Goal: Find specific page/section: Find specific page/section

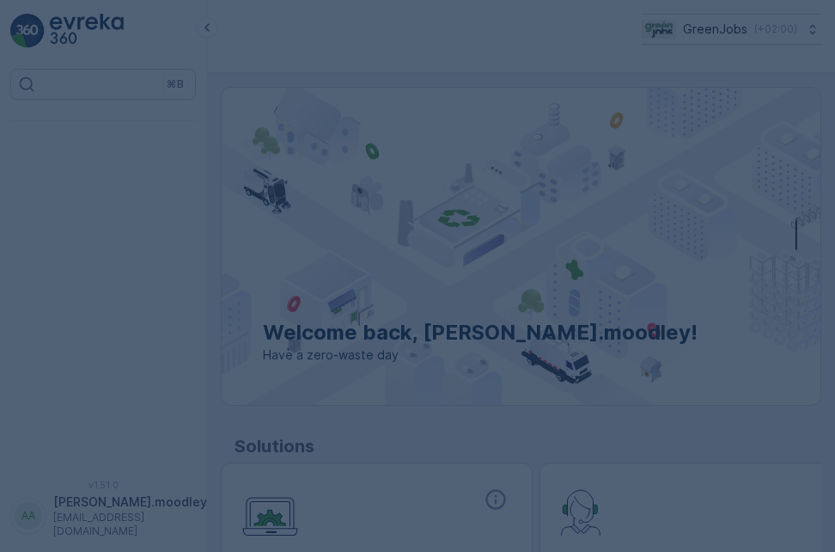
click at [734, 190] on div at bounding box center [417, 276] width 835 height 552
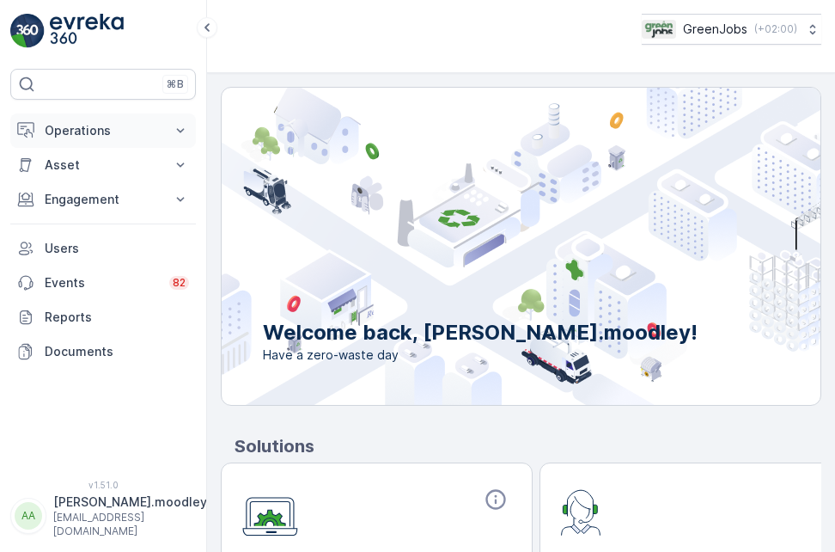
click at [180, 127] on icon at bounding box center [180, 130] width 17 height 17
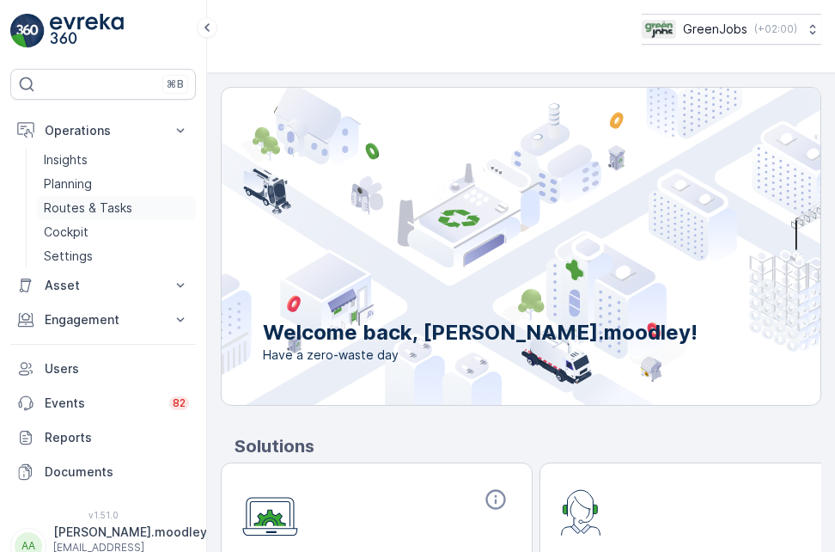
click at [100, 208] on p "Routes & Tasks" at bounding box center [88, 207] width 89 height 17
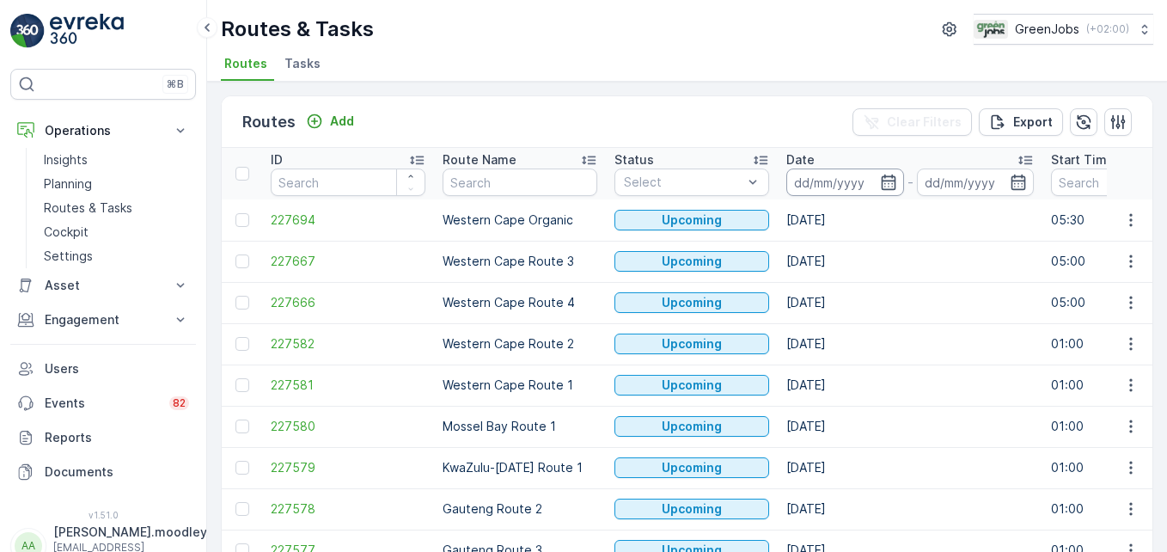
click at [819, 186] on input at bounding box center [846, 182] width 118 height 28
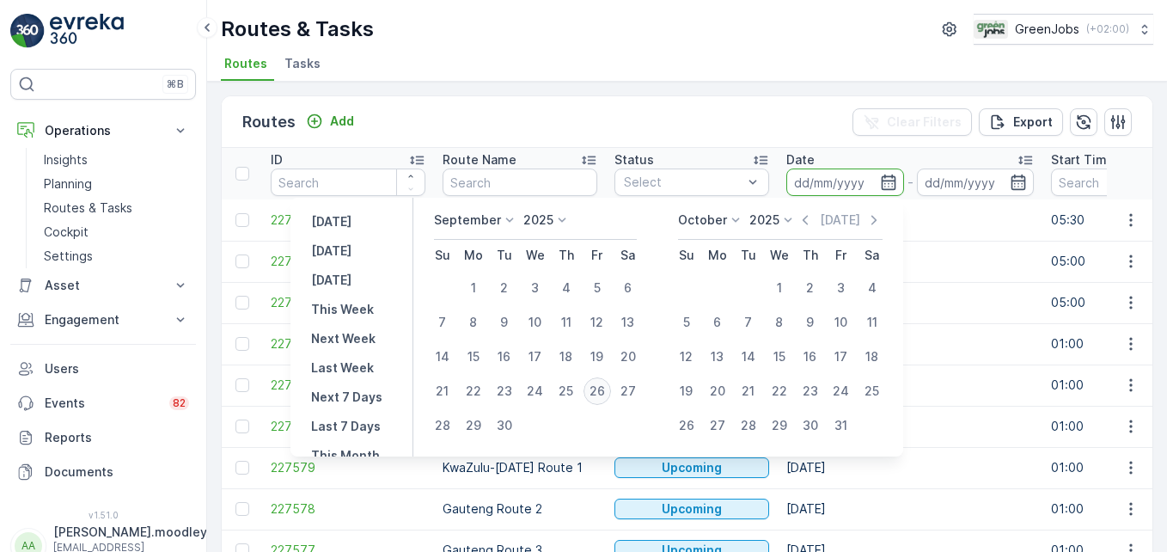
click at [603, 389] on div "26" at bounding box center [598, 391] width 28 height 28
type input "[DATE]"
click at [603, 389] on div "26" at bounding box center [598, 391] width 28 height 28
type input "[DATE]"
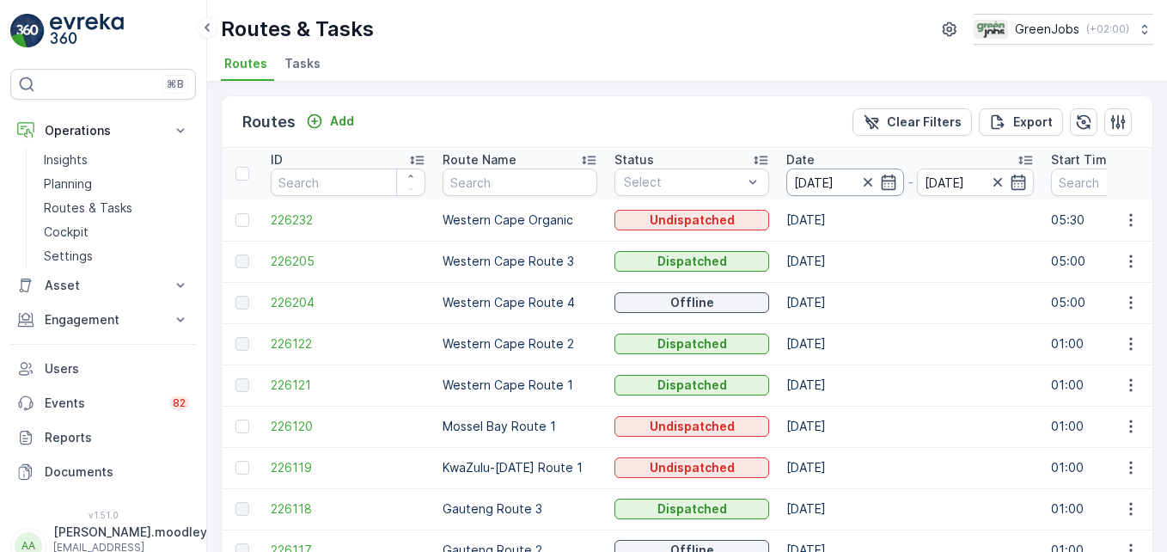
click at [832, 175] on input "[DATE]" at bounding box center [846, 182] width 118 height 28
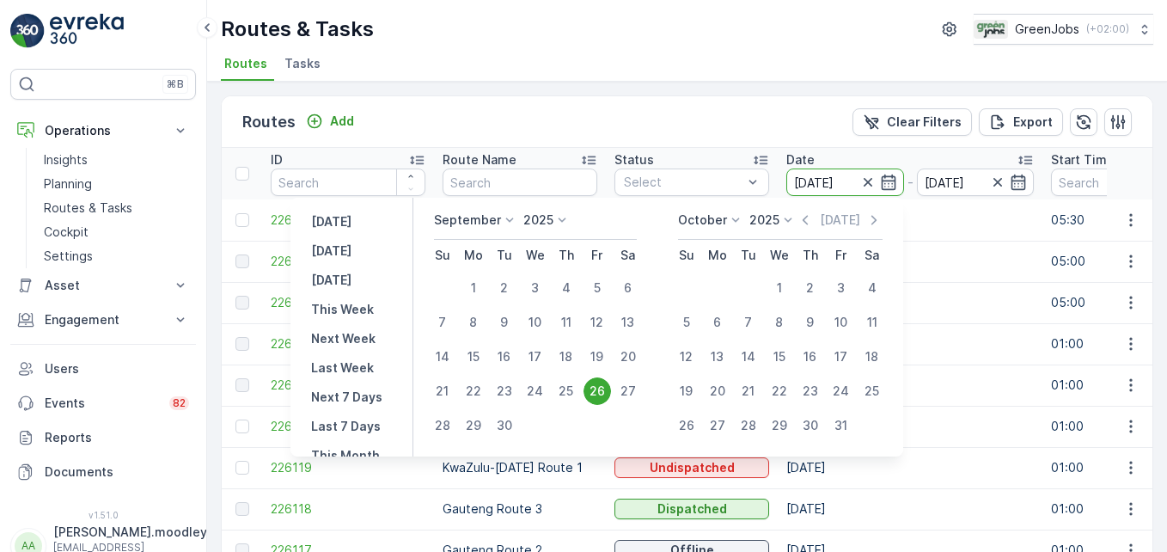
click at [835, 456] on td "[DATE]" at bounding box center [910, 467] width 265 height 41
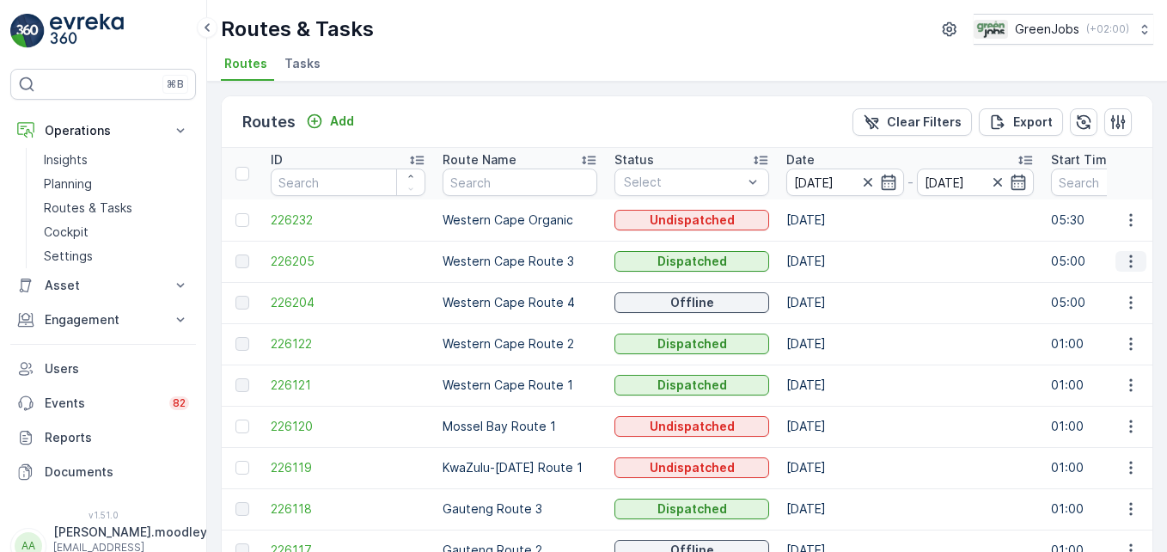
click at [835, 262] on icon "button" at bounding box center [1131, 261] width 17 height 17
click at [835, 283] on span "See More Details" at bounding box center [1091, 286] width 100 height 17
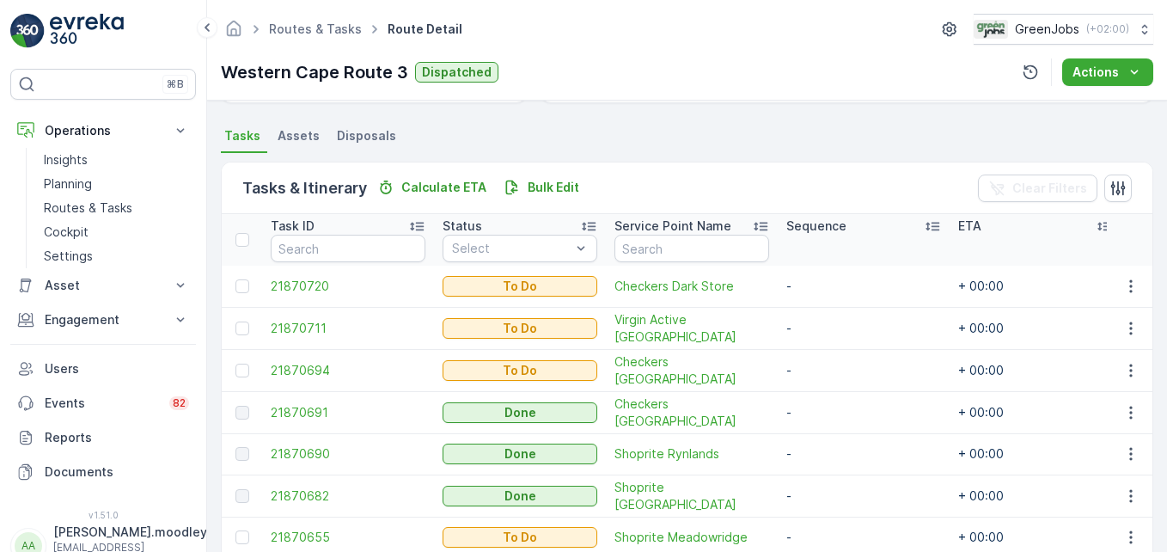
scroll to position [351, 0]
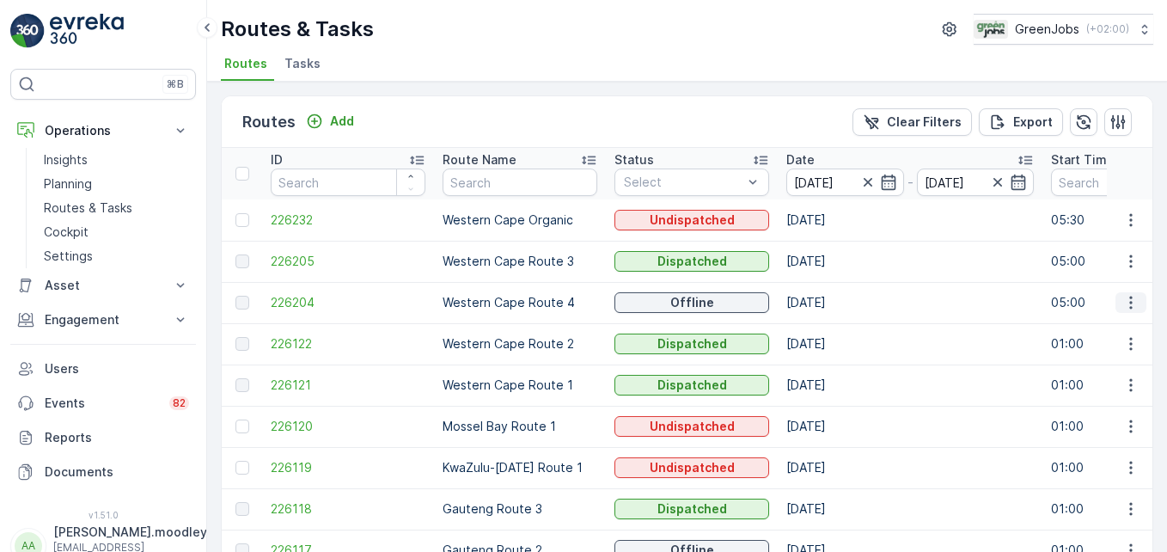
click at [835, 309] on icon "button" at bounding box center [1131, 302] width 17 height 17
click at [835, 331] on span "See More Details" at bounding box center [1091, 328] width 100 height 17
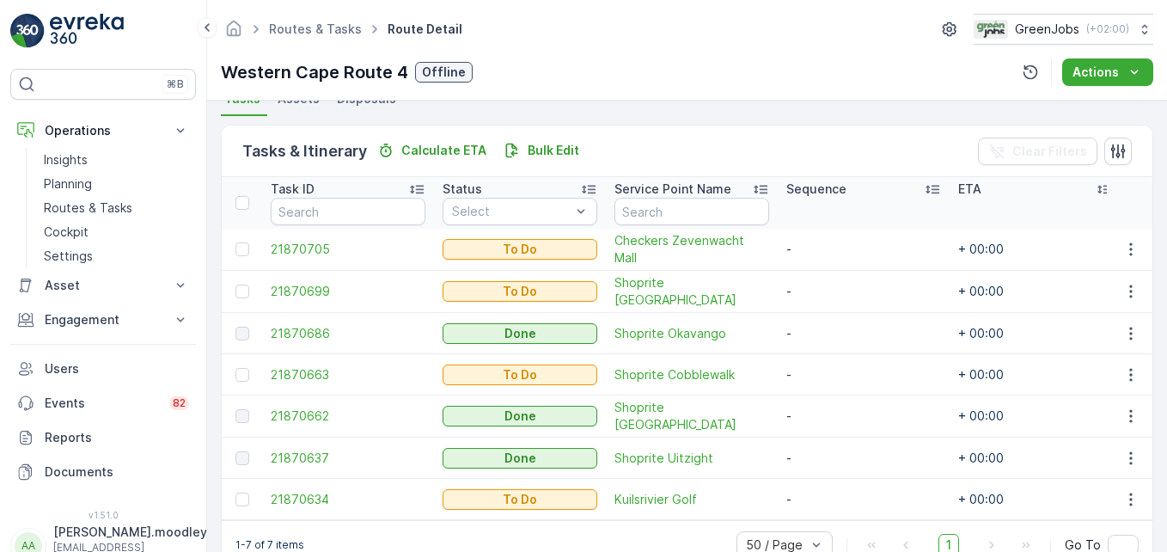
scroll to position [421, 0]
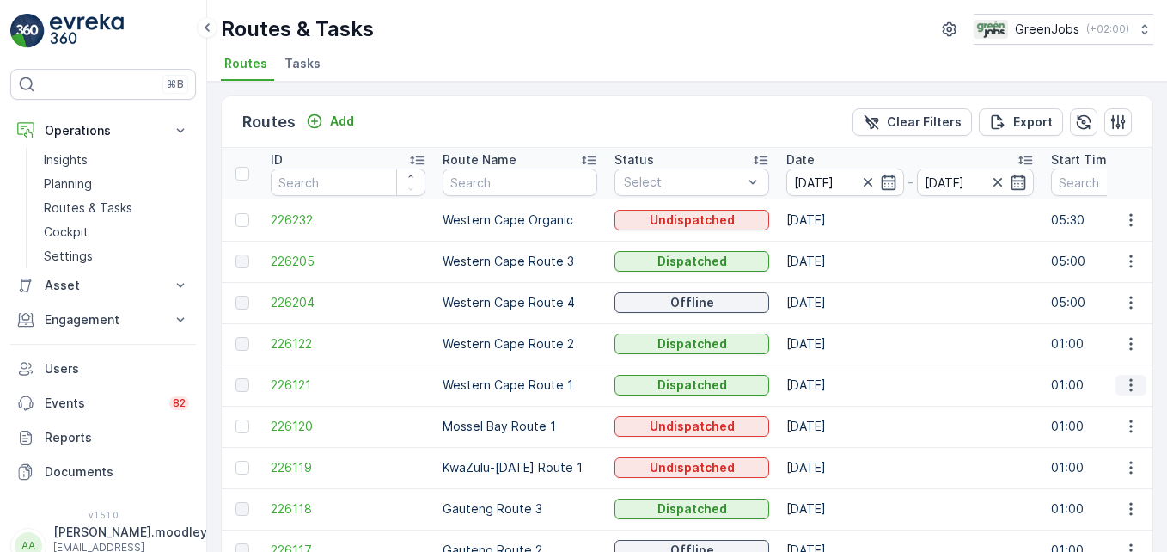
click at [835, 388] on icon "button" at bounding box center [1131, 384] width 17 height 17
click at [835, 403] on span "See More Details" at bounding box center [1091, 410] width 100 height 17
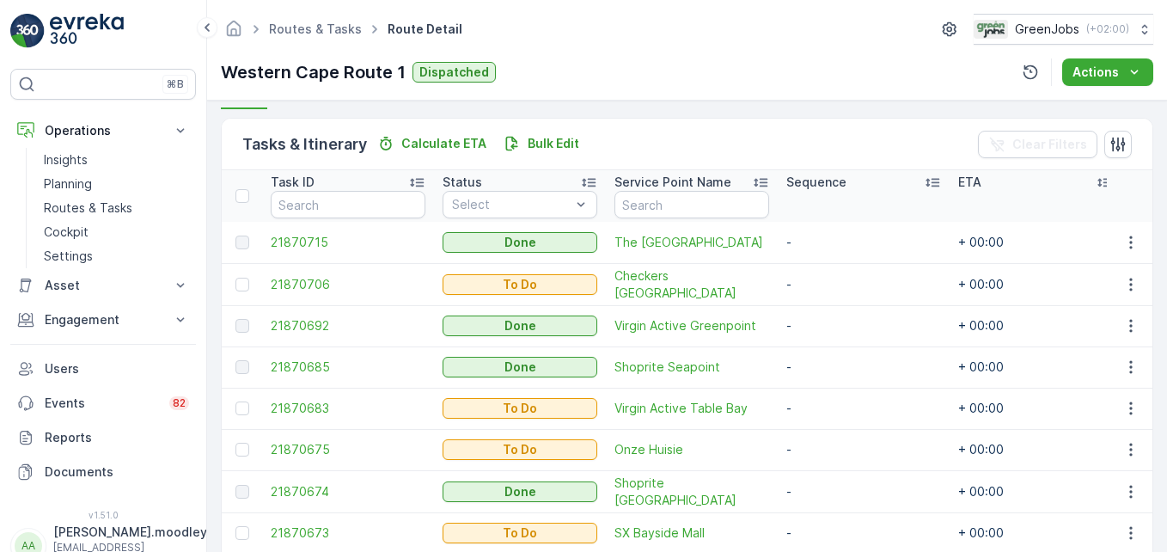
scroll to position [388, 0]
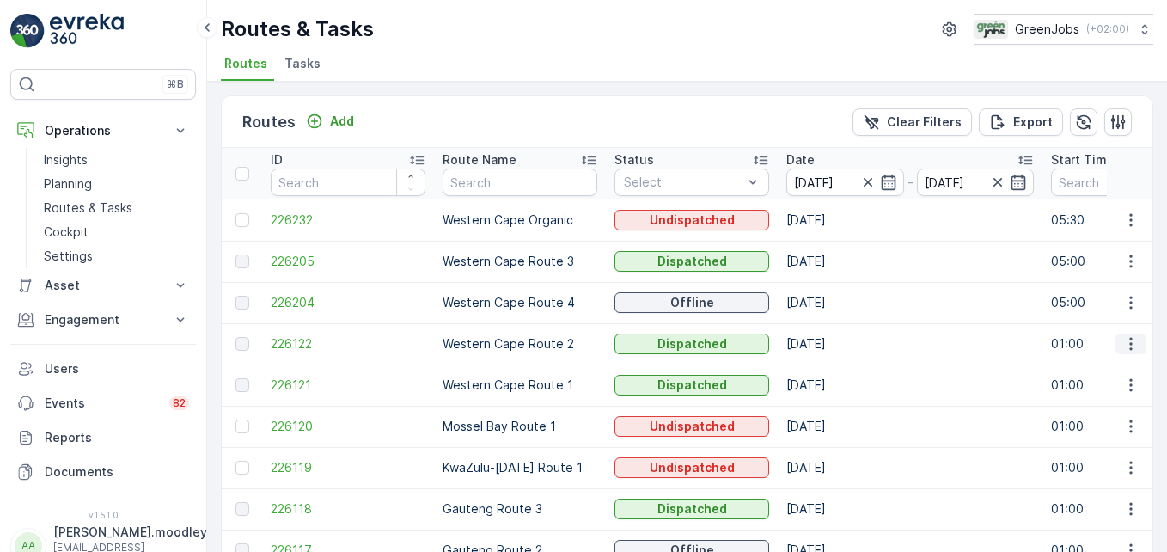
click at [835, 348] on icon "button" at bounding box center [1131, 343] width 17 height 17
click at [835, 370] on span "See More Details" at bounding box center [1091, 369] width 100 height 17
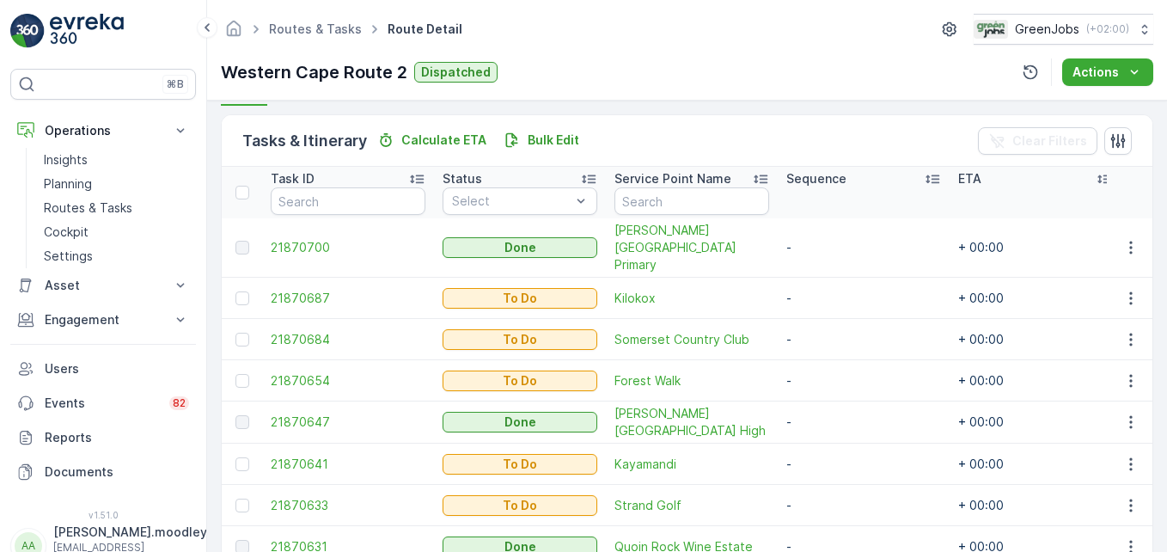
scroll to position [430, 0]
